Goal: Task Accomplishment & Management: Manage account settings

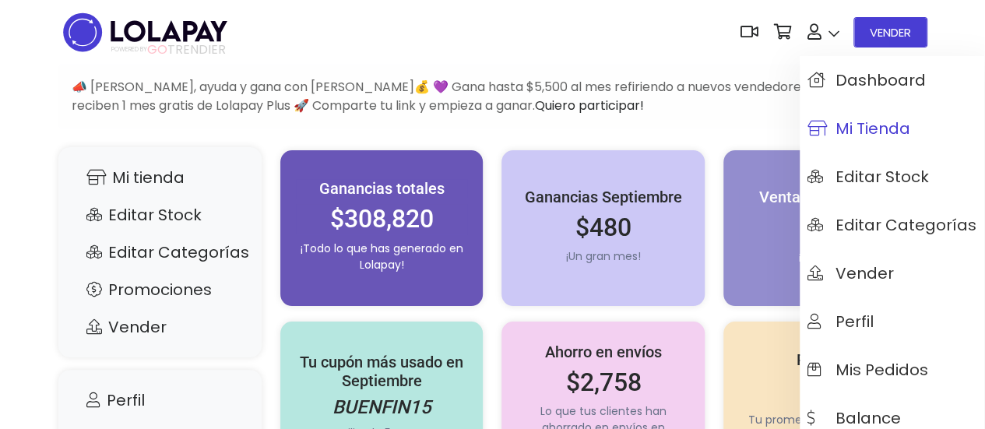
click at [885, 134] on span "Mi tienda" at bounding box center [859, 128] width 103 height 17
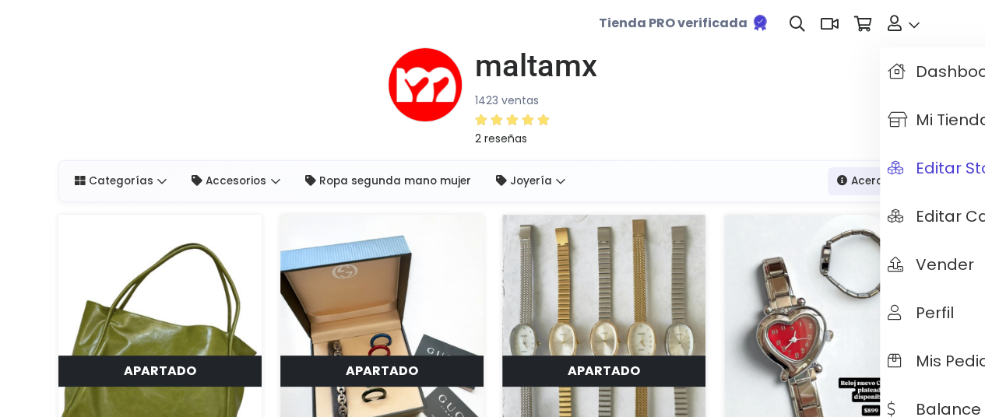
click at [952, 171] on span "Editar Stock" at bounding box center [949, 168] width 122 height 17
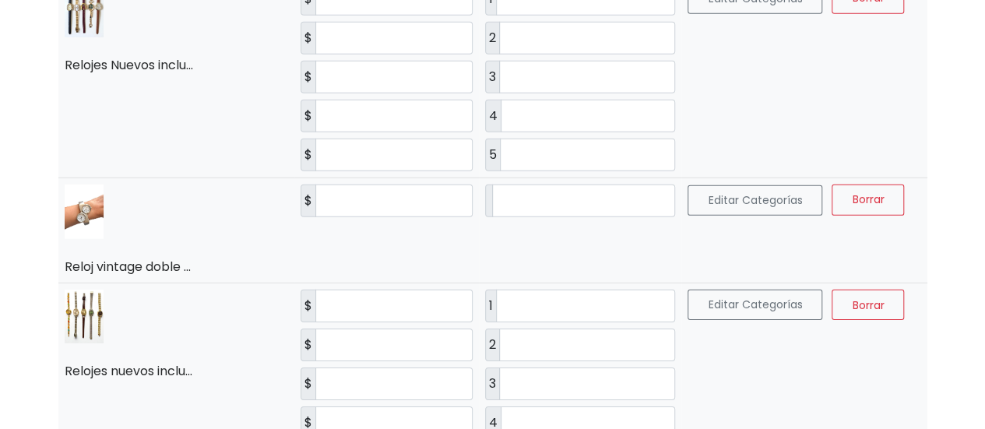
scroll to position [2492, 0]
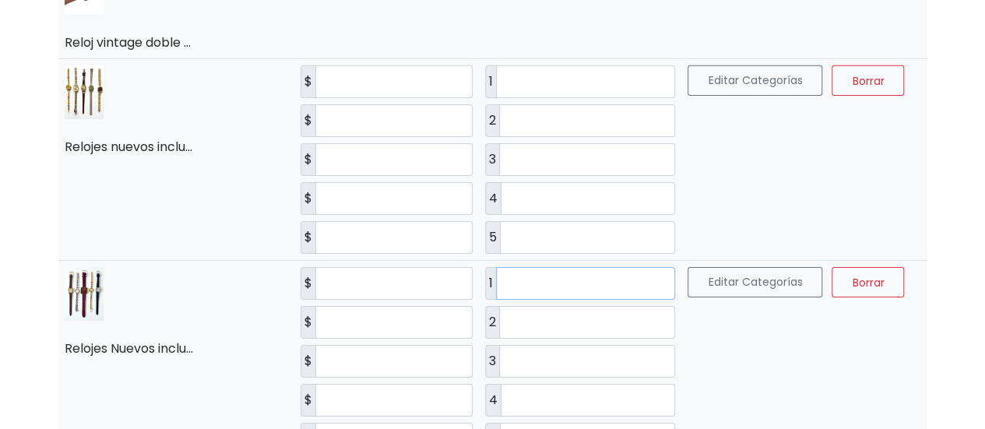
click at [551, 267] on input "*" at bounding box center [586, 283] width 180 height 33
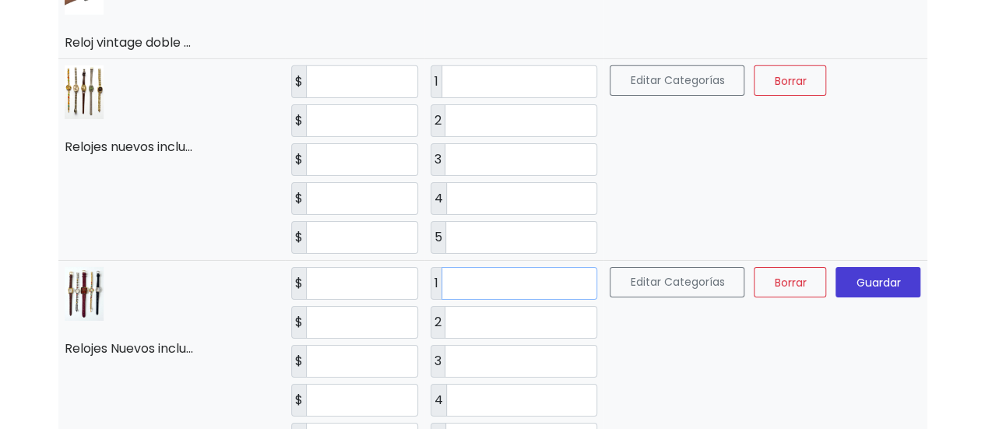
type input "*"
click at [491, 352] on td "1 * 2 * 3 * 4 * 5 *" at bounding box center [514, 361] width 180 height 202
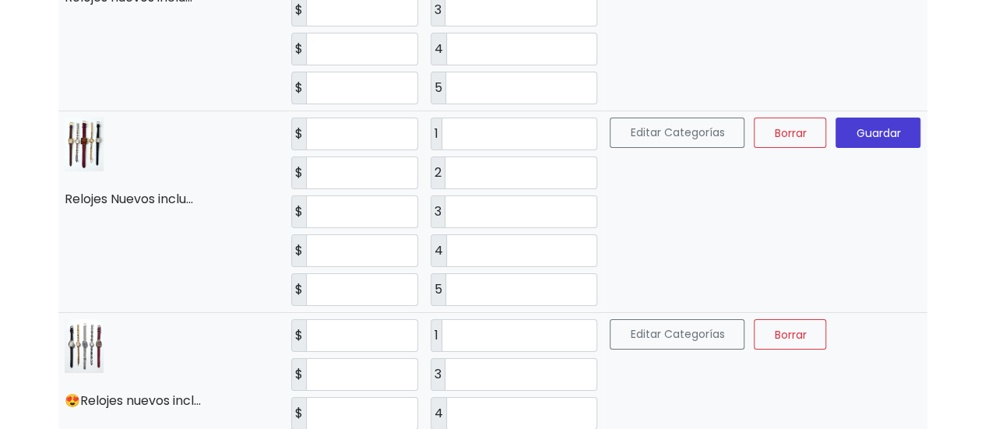
scroll to position [2648, 0]
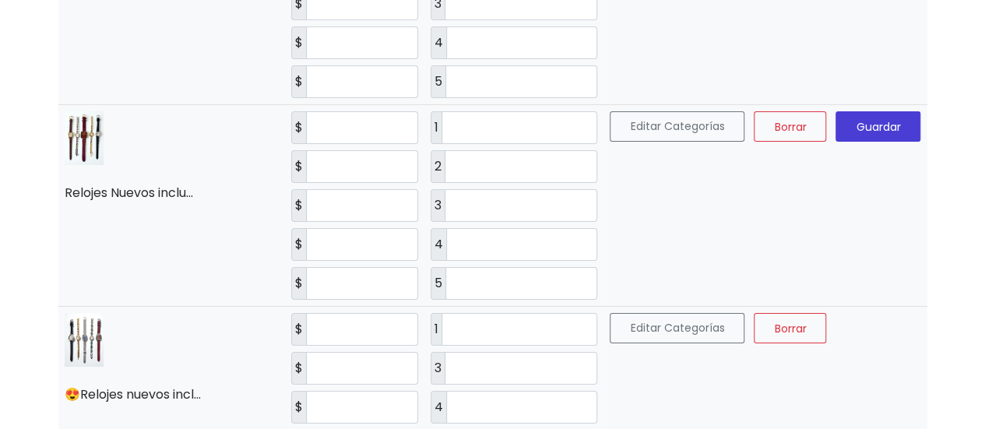
click at [858, 118] on span "Guardar" at bounding box center [878, 126] width 44 height 16
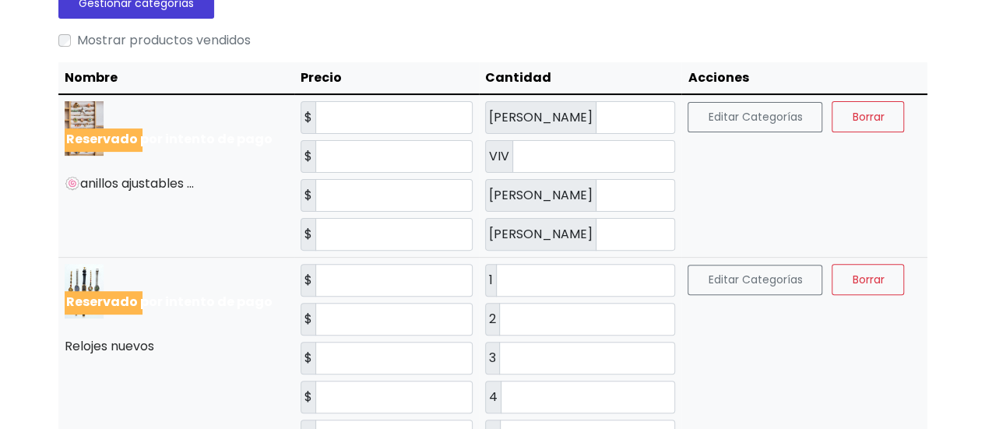
scroll to position [0, 0]
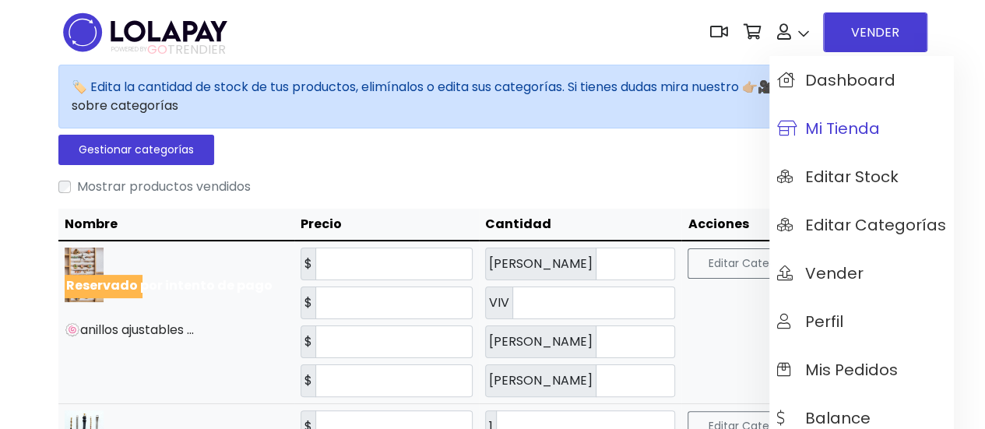
click at [847, 121] on span "Mi tienda" at bounding box center [828, 128] width 103 height 17
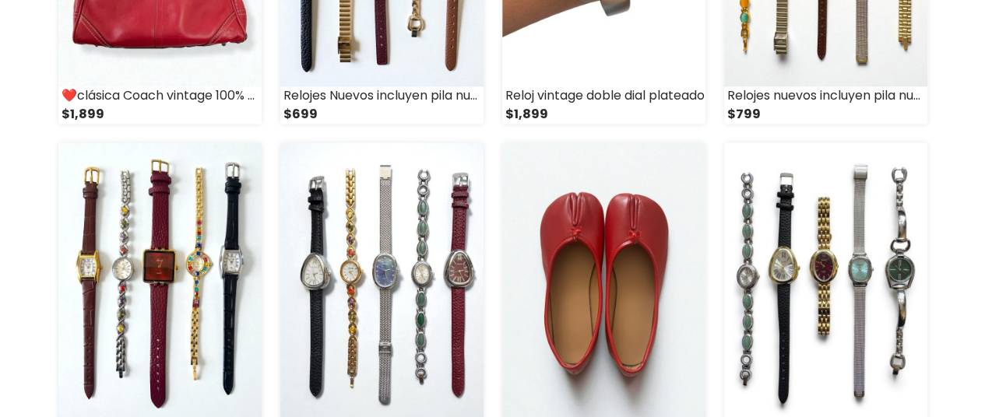
scroll to position [1168, 0]
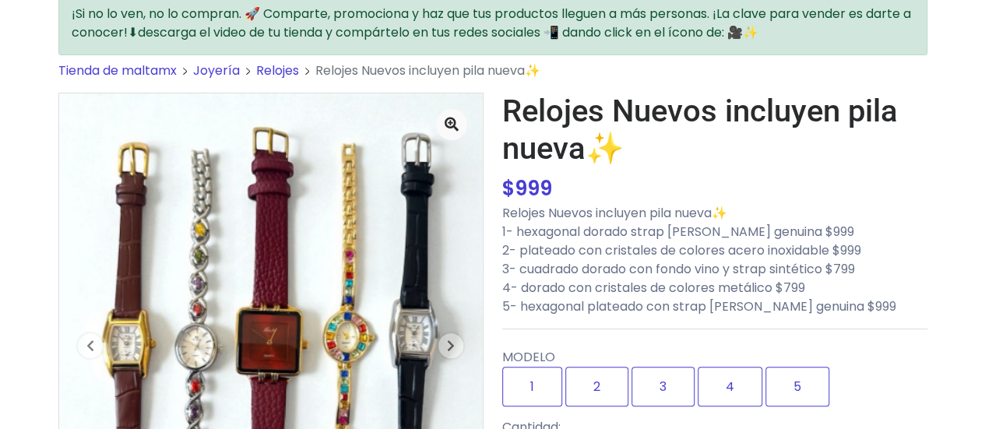
scroll to position [389, 0]
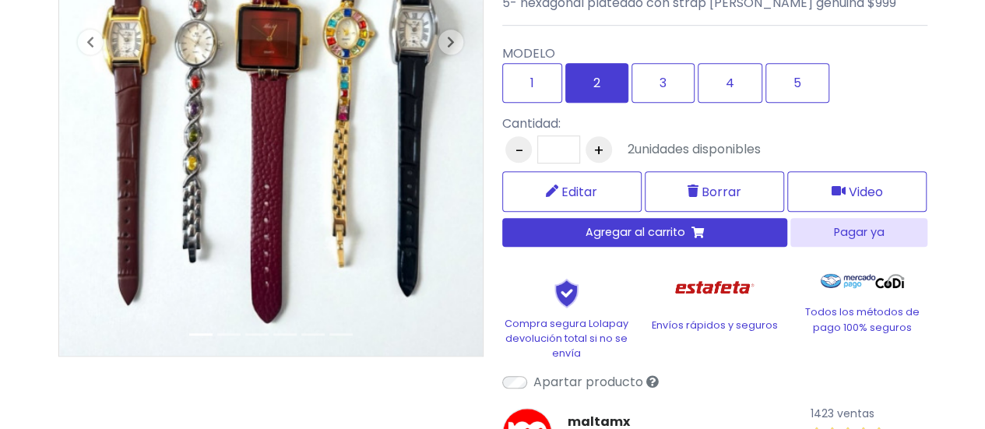
click at [589, 87] on label "2" at bounding box center [596, 83] width 63 height 40
